Goal: Task Accomplishment & Management: Manage account settings

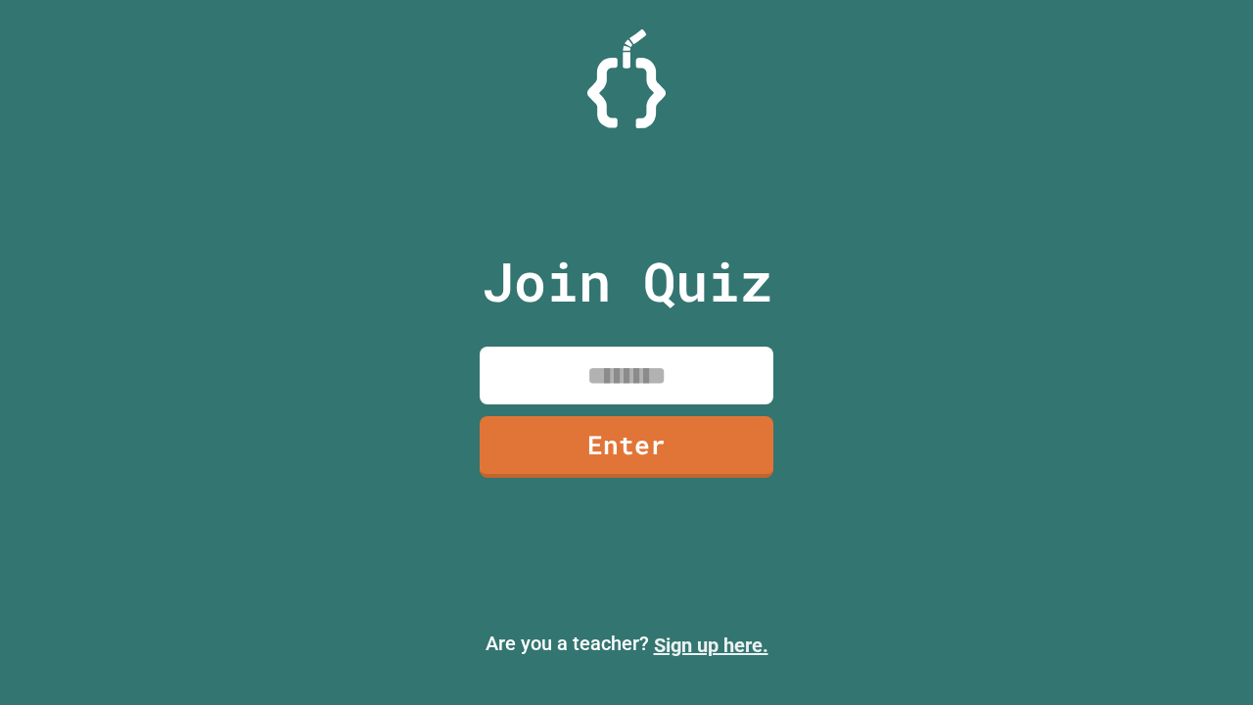
click at [710, 645] on link "Sign up here." at bounding box center [711, 644] width 114 height 23
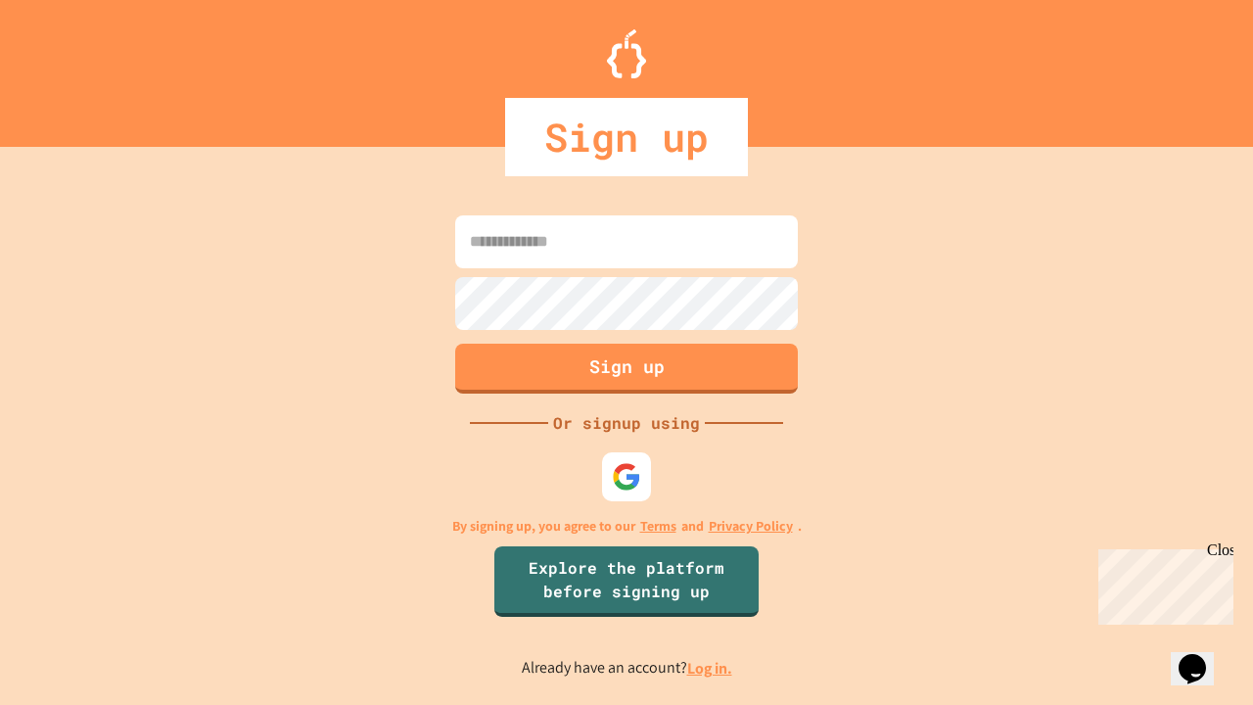
click at [710, 667] on link "Log in." at bounding box center [709, 668] width 45 height 21
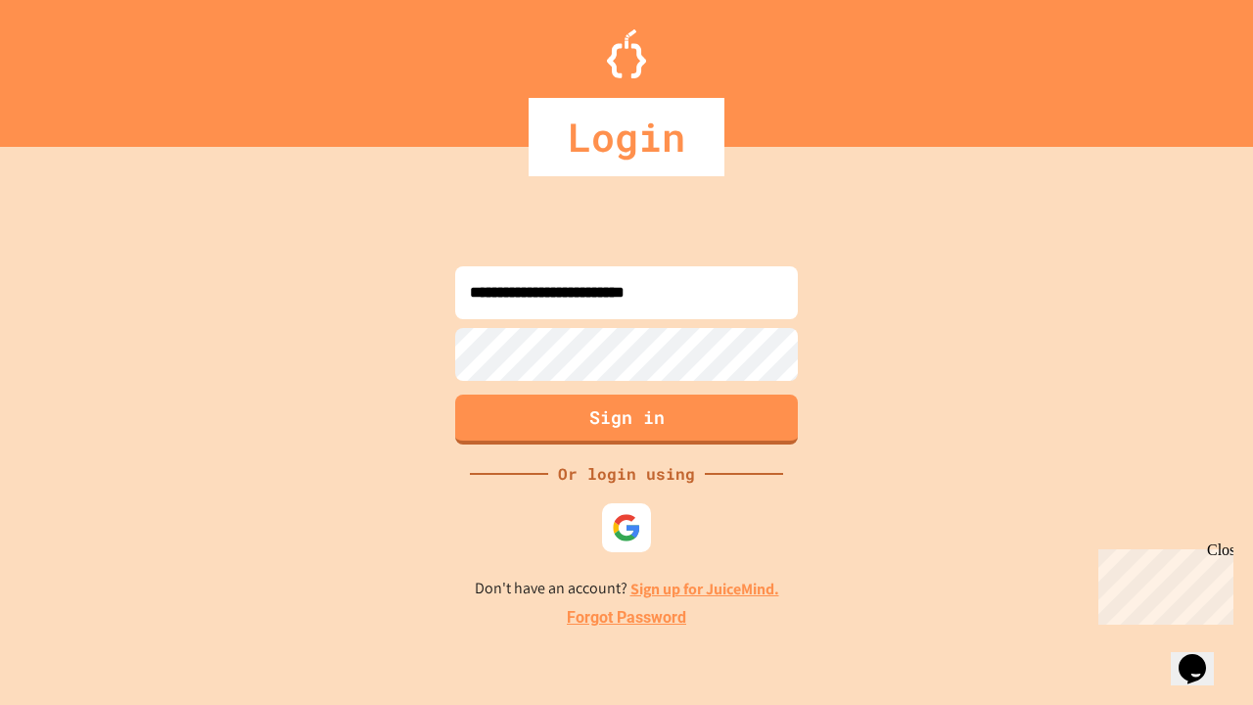
type input "**********"
